Goal: Information Seeking & Learning: Learn about a topic

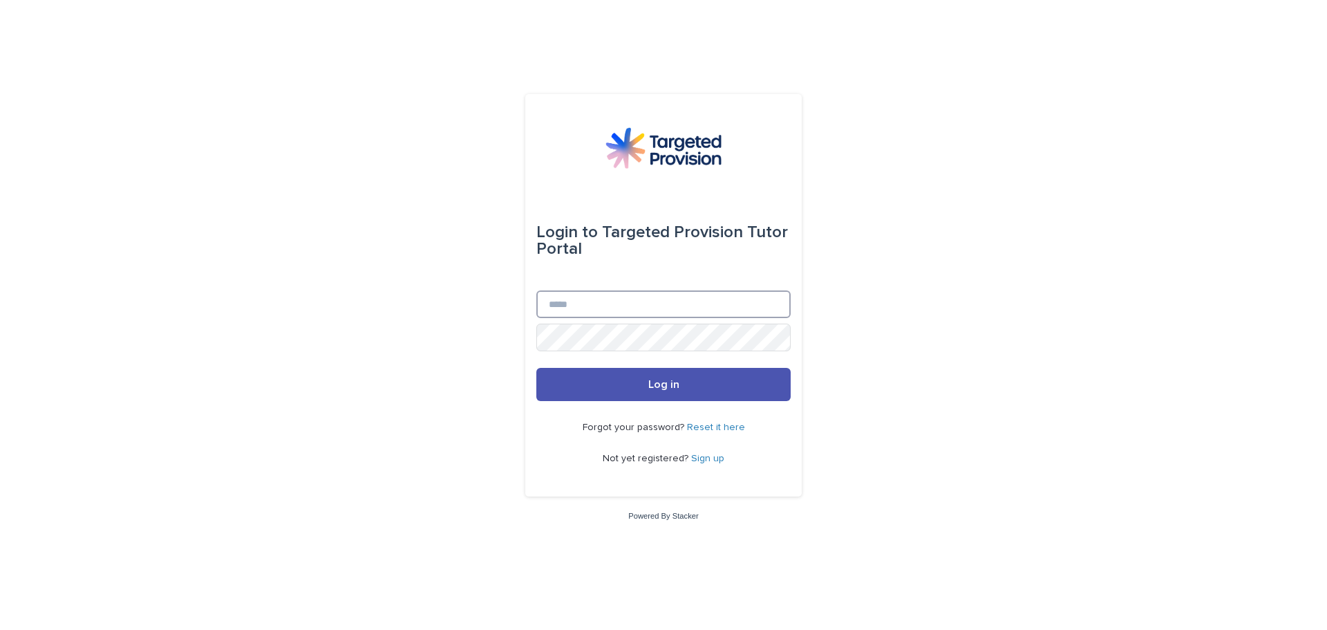
click at [584, 316] on input "Email" at bounding box center [663, 304] width 254 height 28
type input "**********"
click at [536, 368] on button "Log in" at bounding box center [663, 384] width 254 height 33
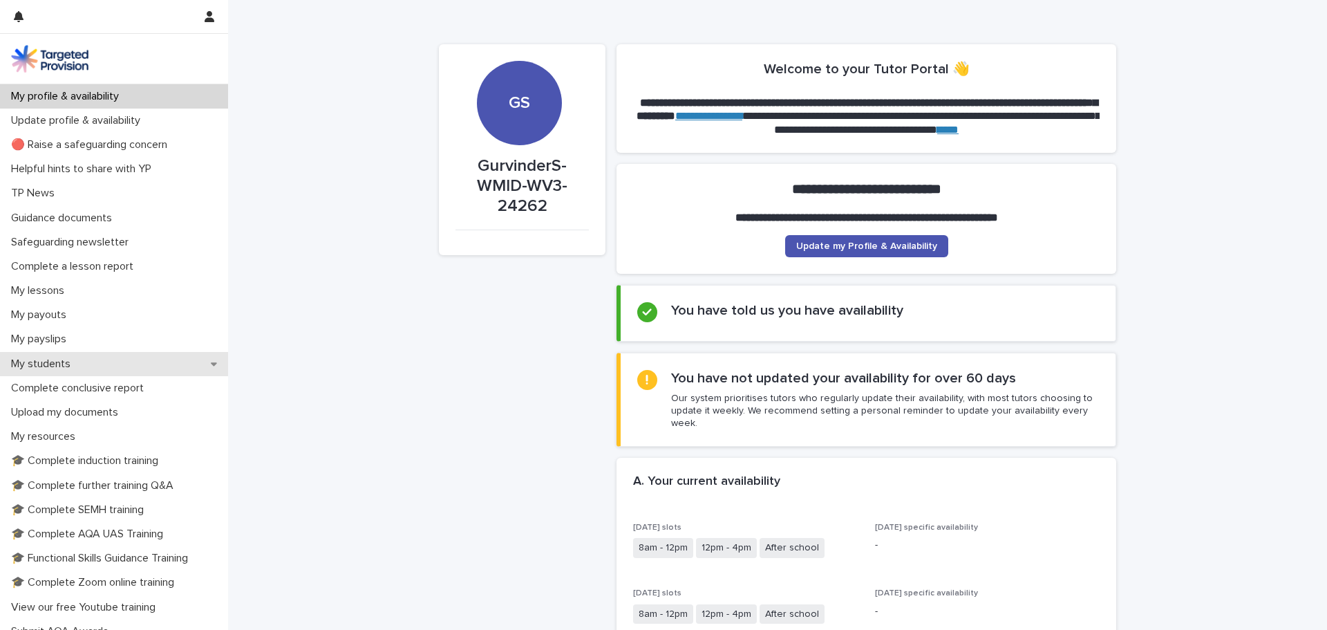
click at [57, 364] on p "My students" at bounding box center [44, 363] width 76 height 13
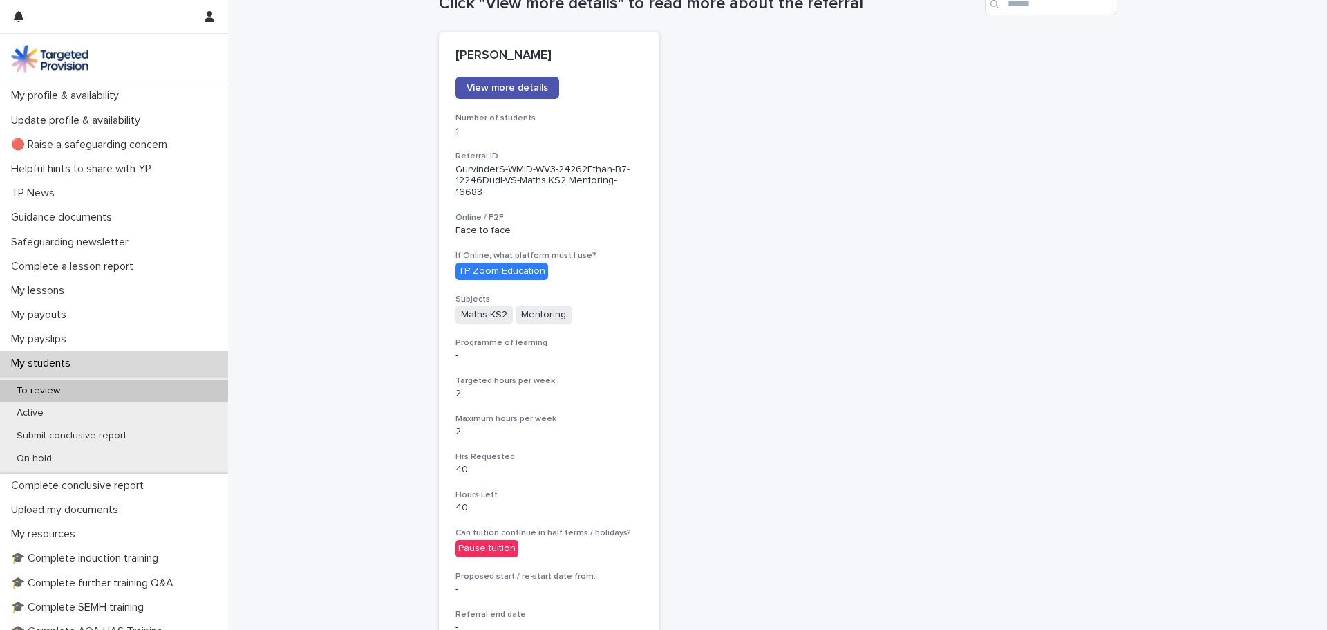
scroll to position [153, 0]
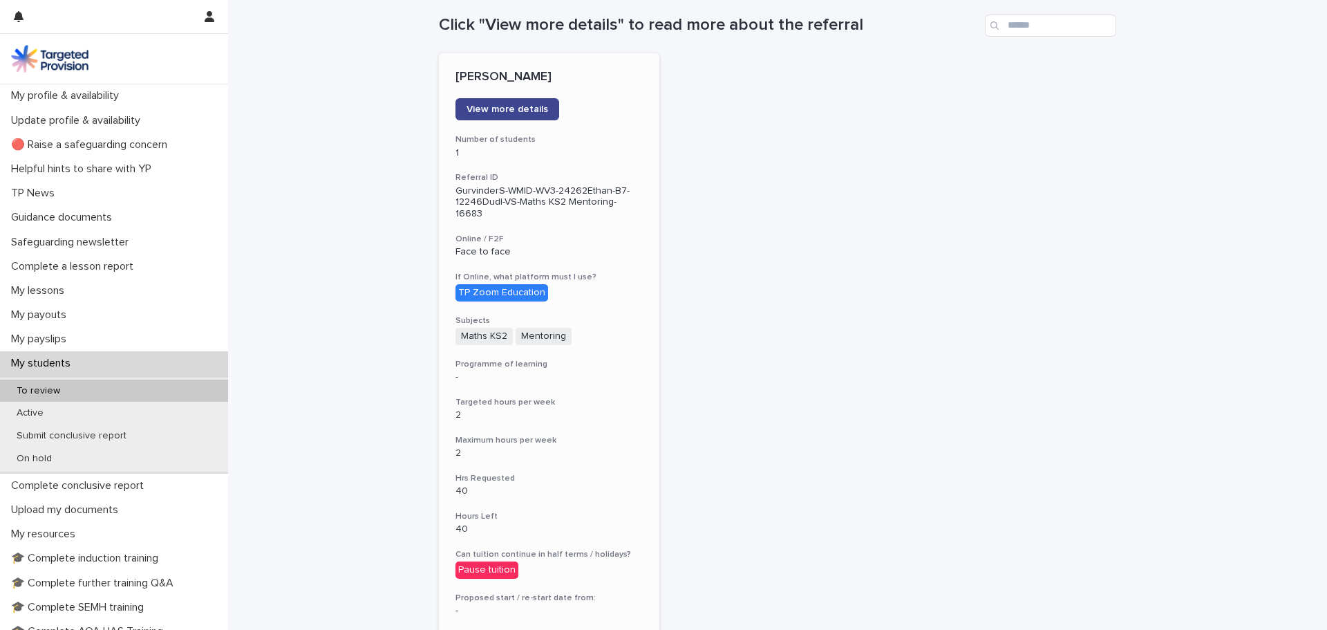
click at [522, 110] on span "View more details" at bounding box center [507, 109] width 82 height 10
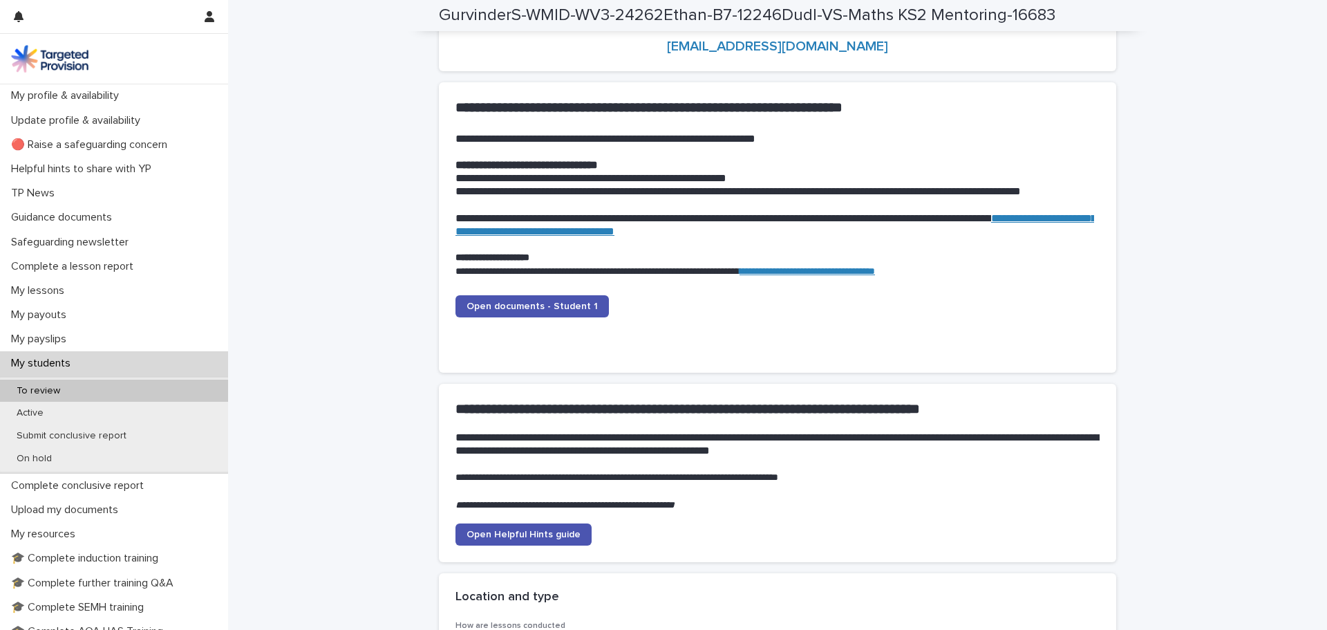
scroll to position [1313, 0]
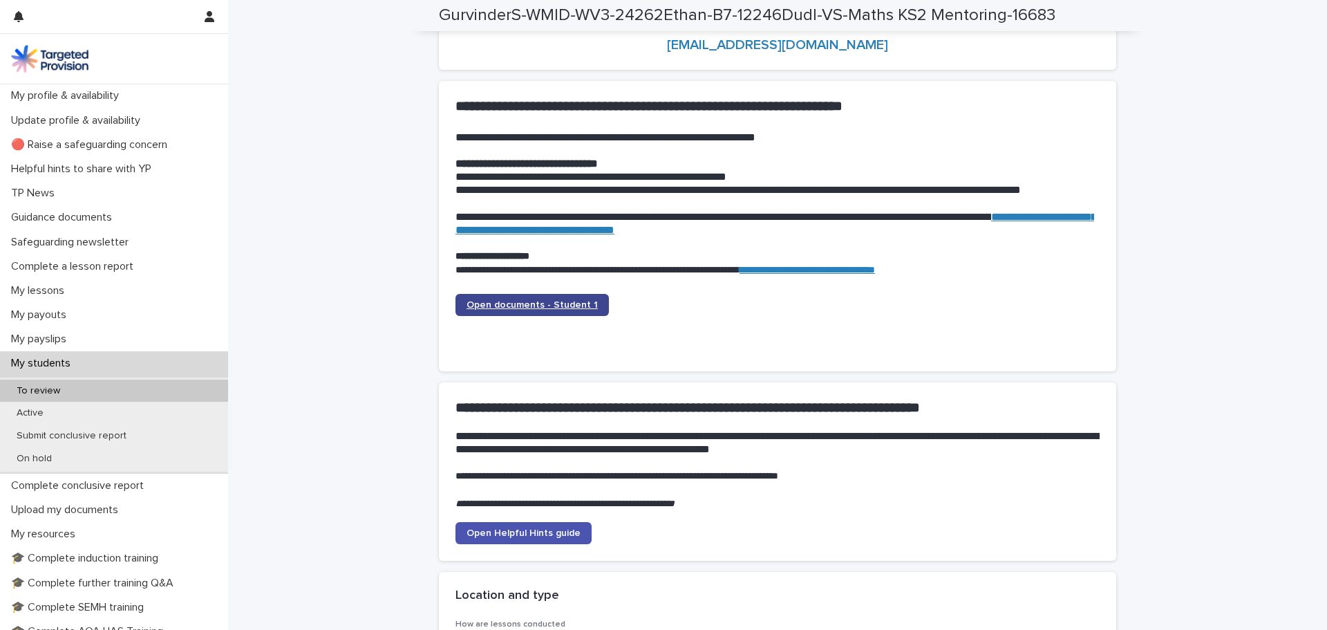
click at [554, 308] on span "Open documents - Student 1" at bounding box center [531, 305] width 131 height 10
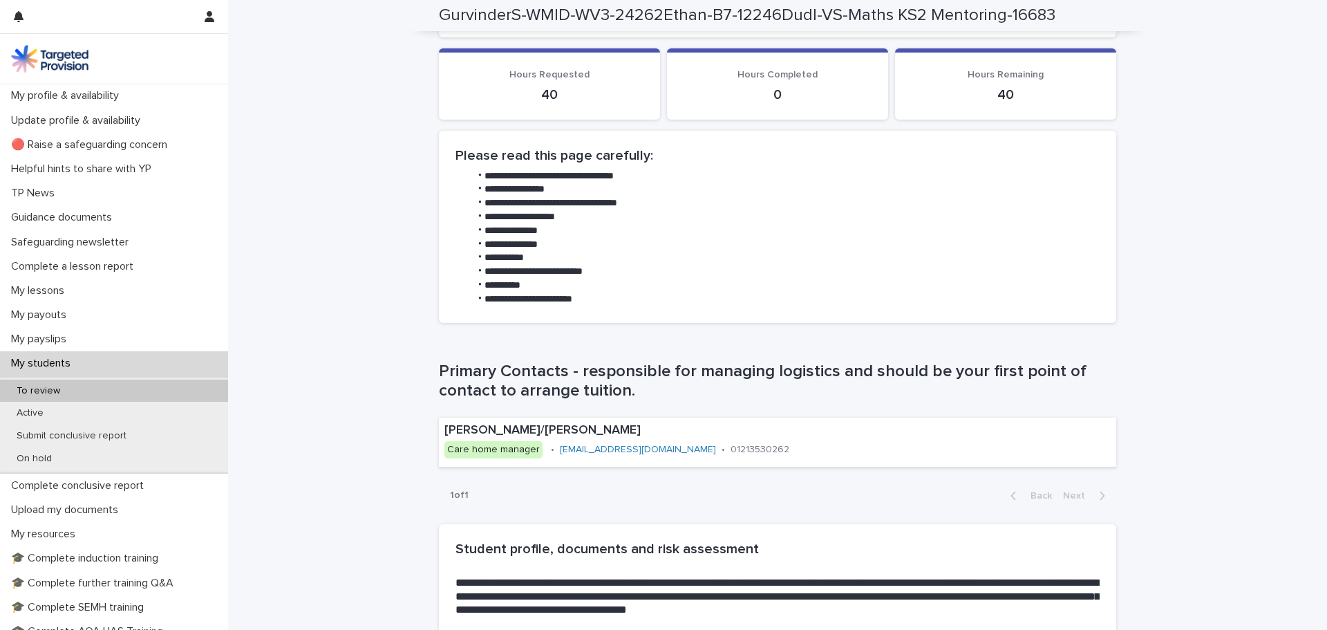
scroll to position [622, 0]
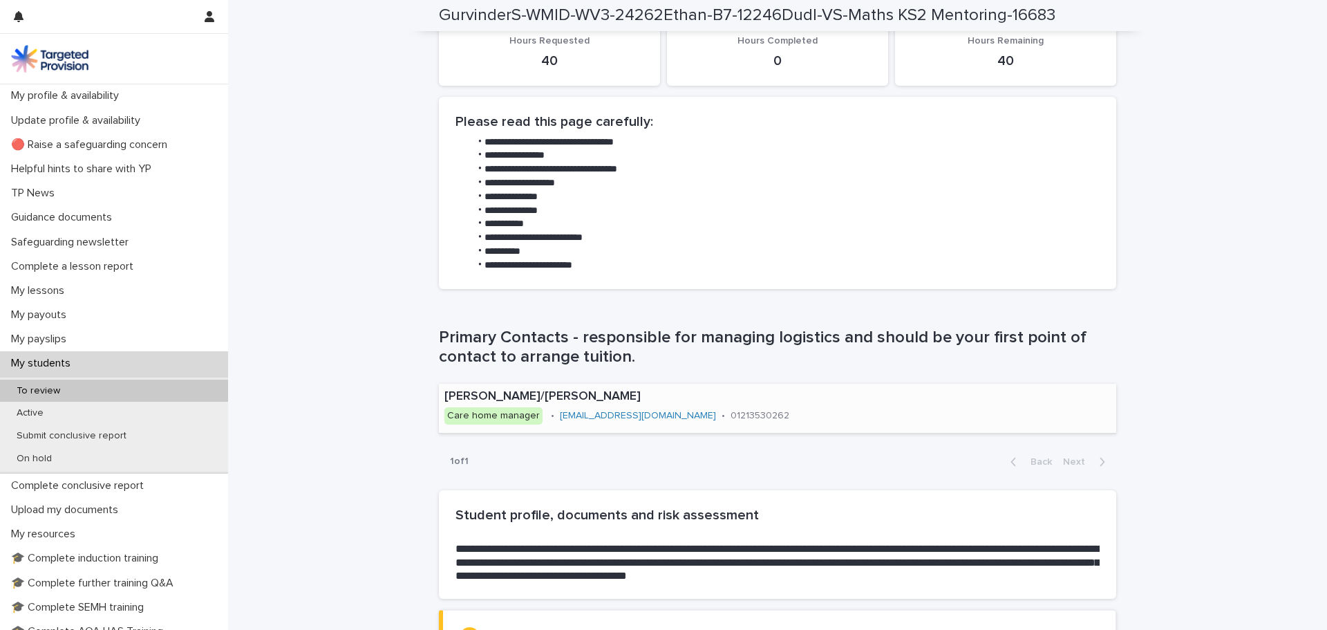
click at [600, 418] on link "[EMAIL_ADDRESS][DOMAIN_NAME]" at bounding box center [638, 415] width 156 height 10
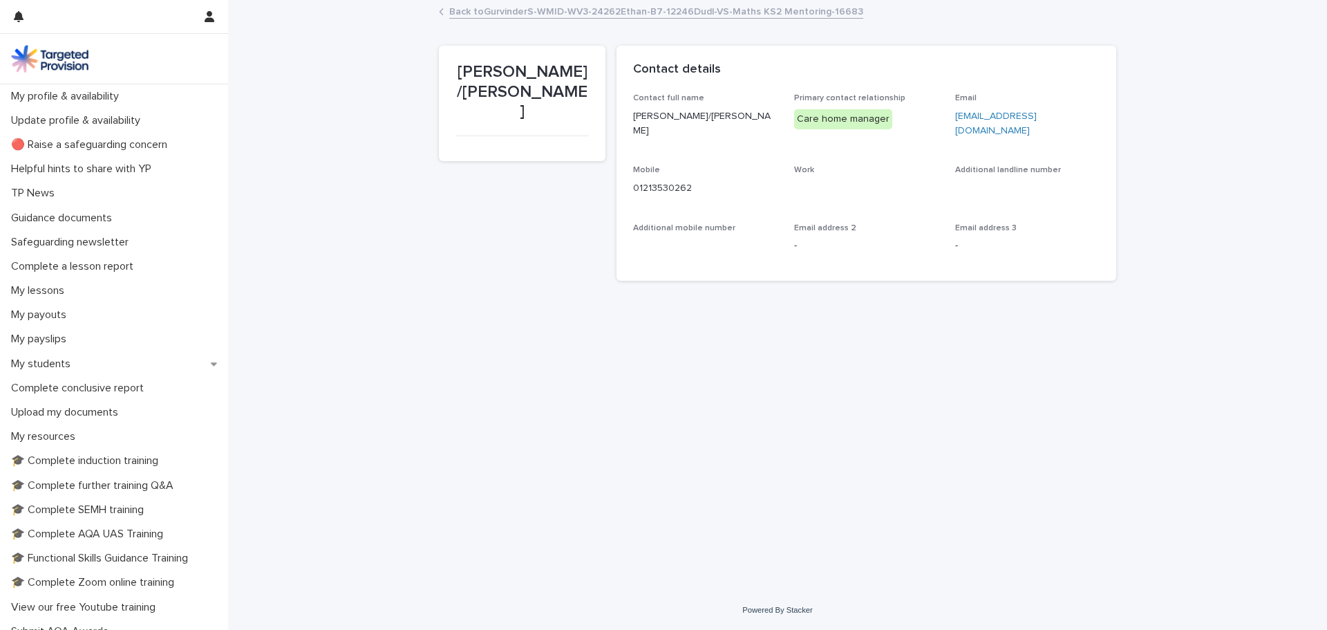
drag, startPoint x: 952, startPoint y: 117, endPoint x: 997, endPoint y: 133, distance: 47.9
click at [997, 133] on div "Contact full name [PERSON_NAME]/[PERSON_NAME] Primary contact relationship Care…" at bounding box center [866, 178] width 466 height 170
copy link "[EMAIL_ADDRESS][DOMAIN_NAME]"
click at [60, 366] on p "My students" at bounding box center [44, 363] width 76 height 13
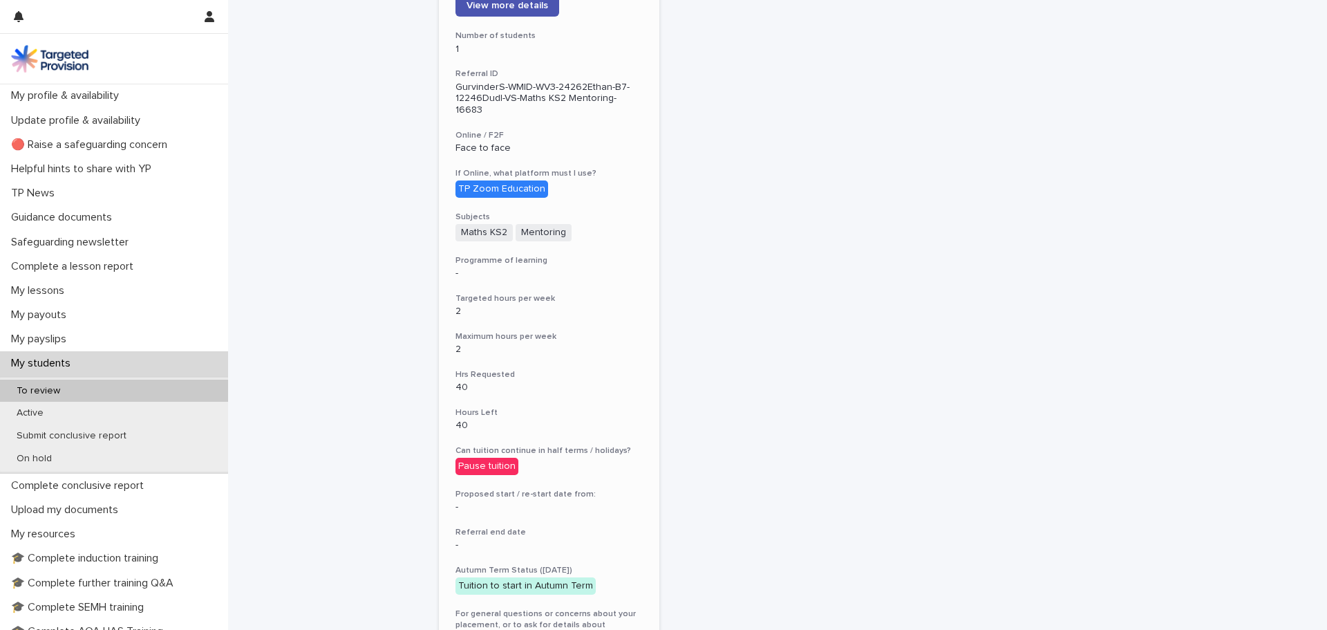
scroll to position [15, 0]
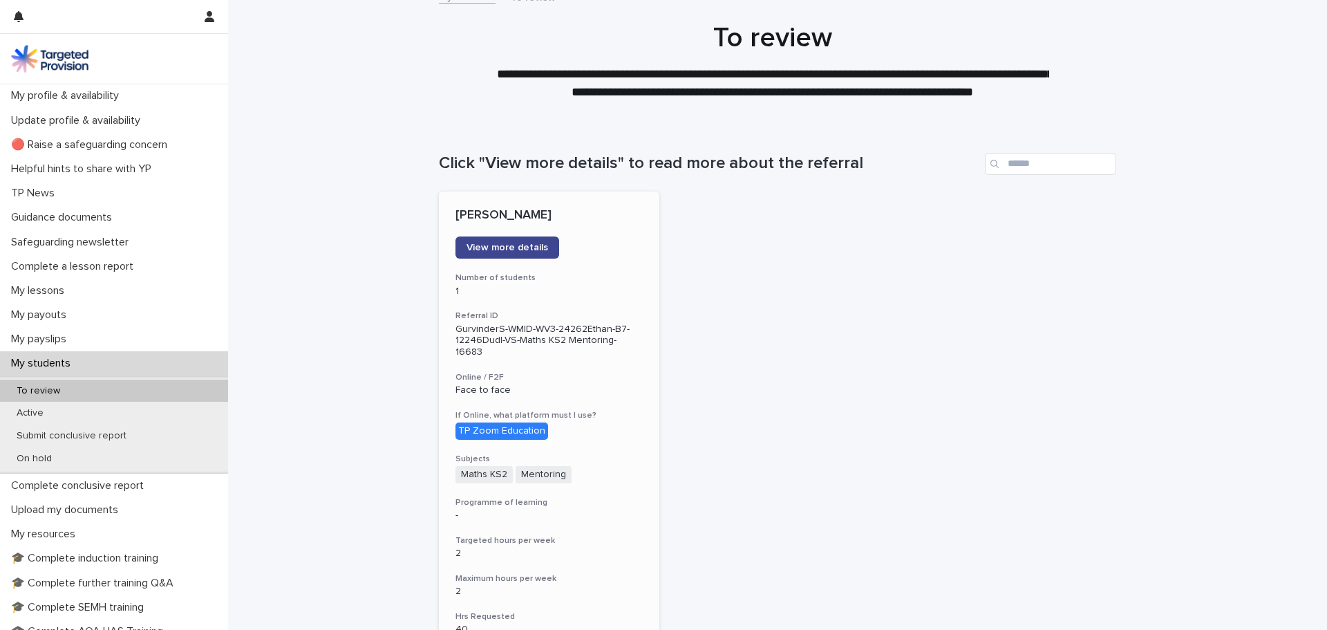
click at [518, 249] on span "View more details" at bounding box center [507, 248] width 82 height 10
